Goal: Navigation & Orientation: Find specific page/section

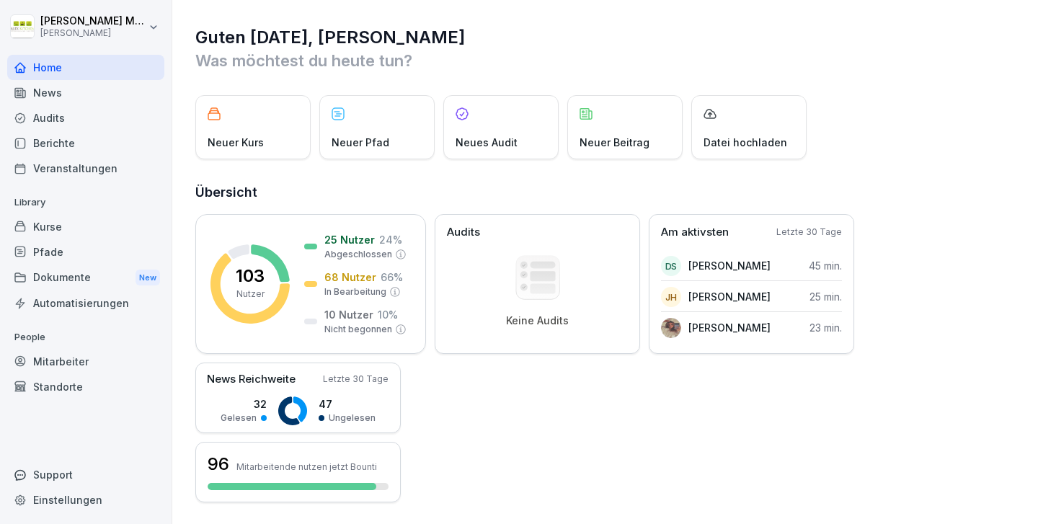
click at [59, 78] on div "Home" at bounding box center [85, 67] width 157 height 25
click at [52, 58] on div "Home" at bounding box center [85, 67] width 157 height 25
click at [66, 77] on div "Home" at bounding box center [85, 67] width 157 height 25
click at [63, 71] on div "Home" at bounding box center [85, 67] width 157 height 25
